Goal: Task Accomplishment & Management: Manage account settings

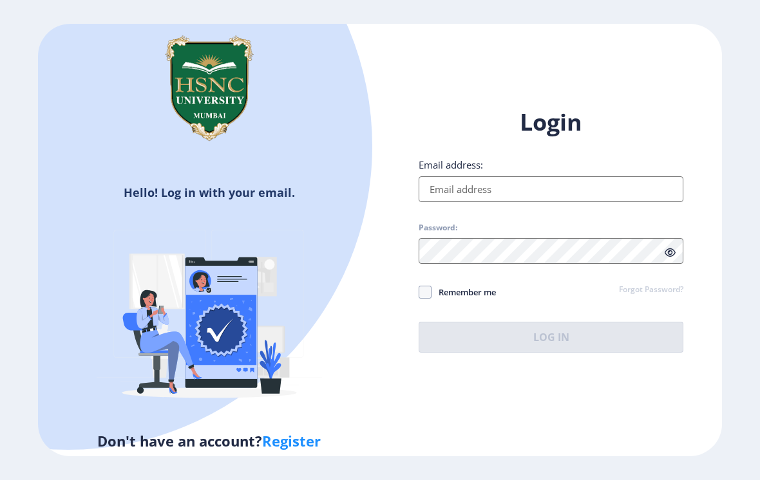
click at [570, 188] on input "Email address:" at bounding box center [550, 189] width 265 height 26
click at [603, 170] on div "Email address:" at bounding box center [550, 180] width 265 height 44
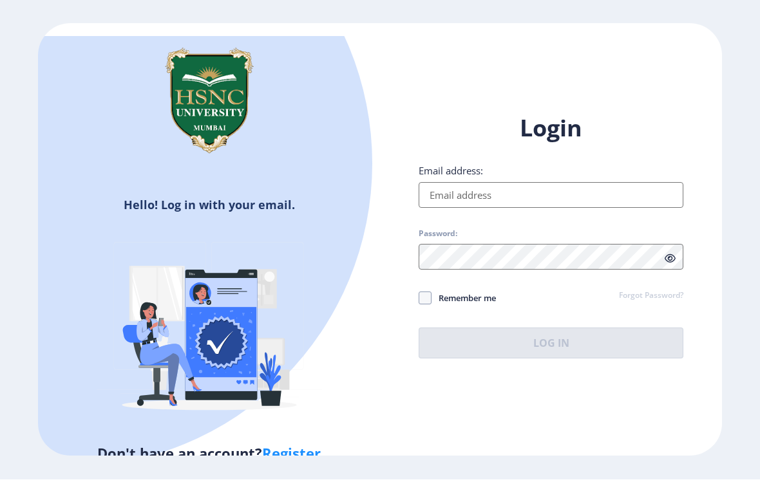
scroll to position [1, 0]
click at [588, 209] on input "Email address:" at bounding box center [550, 196] width 265 height 26
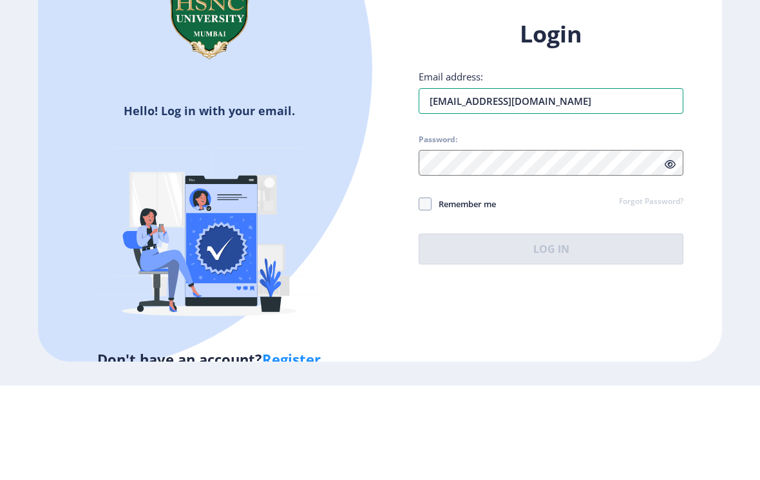
type input "[EMAIL_ADDRESS][DOMAIN_NAME]"
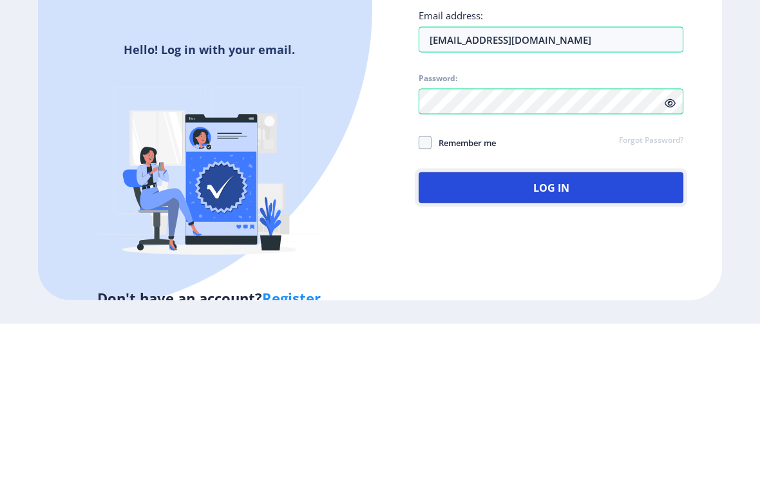
click at [626, 328] on button "Log In" at bounding box center [550, 343] width 265 height 31
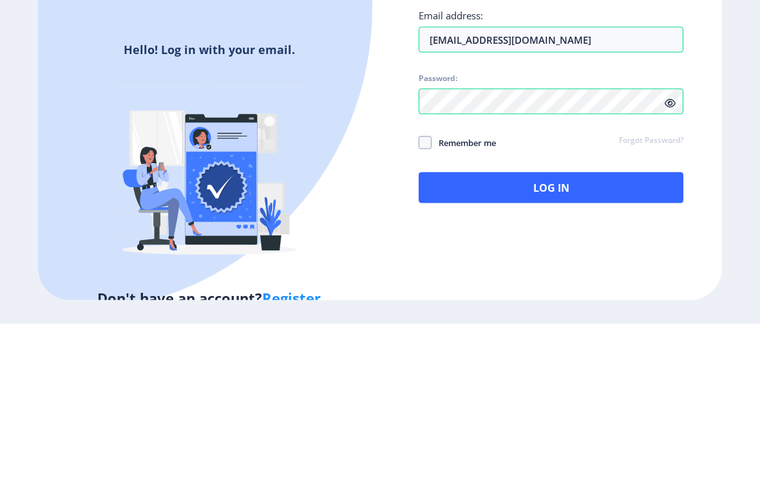
scroll to position [21, 0]
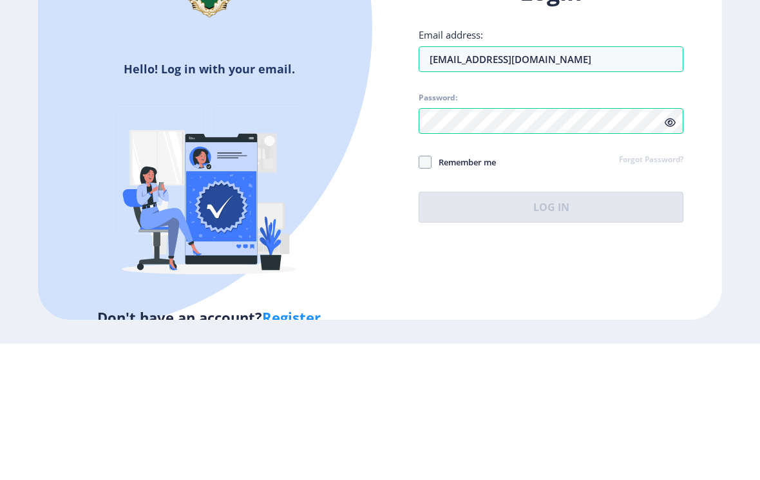
click at [666, 113] on div "Login Email address: [EMAIL_ADDRESS][DOMAIN_NAME] Password: Remember me Forgot …" at bounding box center [550, 236] width 265 height 246
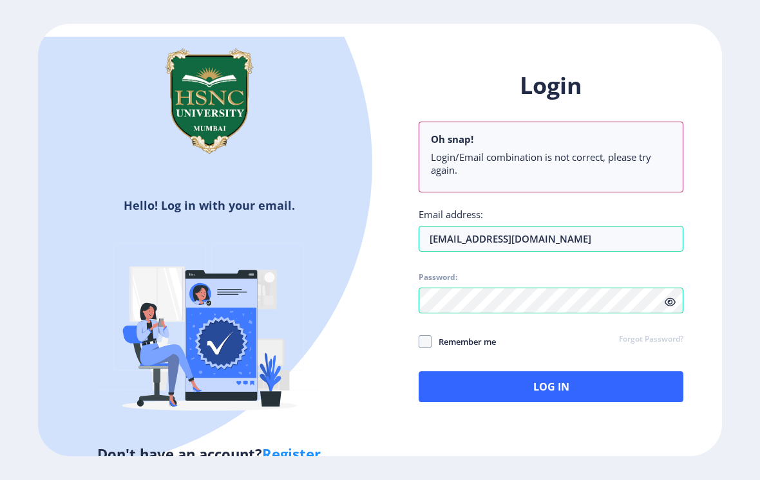
click at [668, 296] on span at bounding box center [669, 302] width 11 height 13
click at [673, 296] on span at bounding box center [669, 302] width 11 height 13
click at [670, 297] on icon at bounding box center [669, 302] width 11 height 10
click at [426, 335] on span at bounding box center [424, 341] width 13 height 13
click at [419, 341] on input "Remember me" at bounding box center [418, 341] width 1 height 1
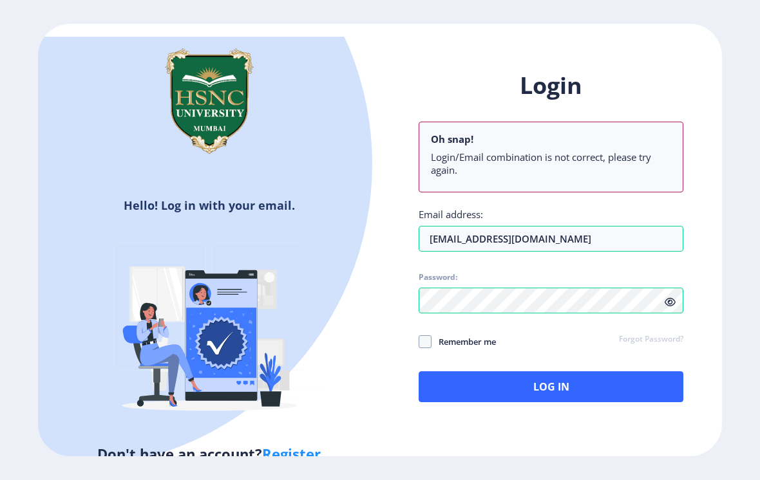
checkbox input "true"
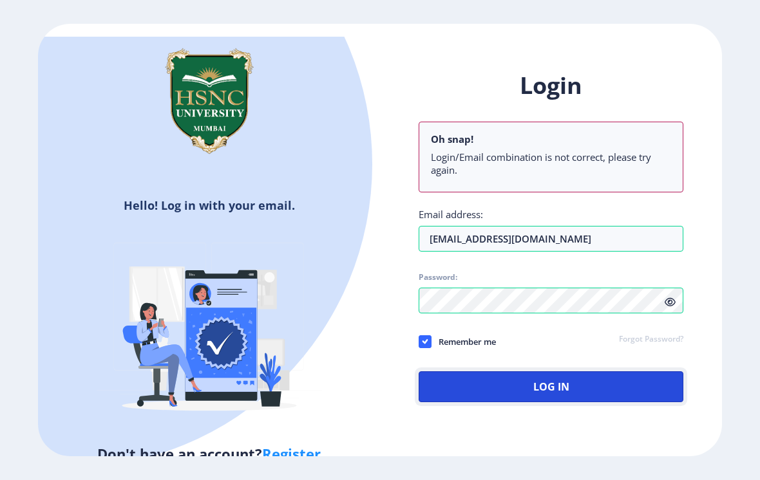
click at [575, 371] on button "Log In" at bounding box center [550, 386] width 265 height 31
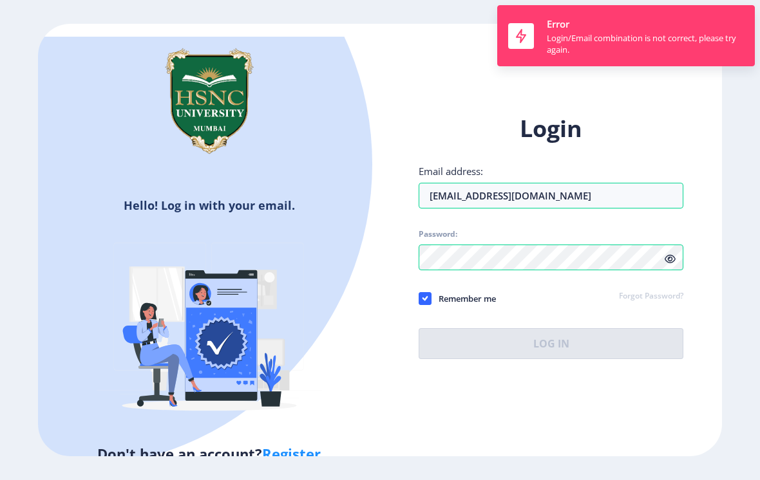
click at [586, 392] on div "Hello! Log in with your email. Don't have an account? Register Login Email addr…" at bounding box center [380, 240] width 684 height 432
